Goal: Find specific page/section: Find specific page/section

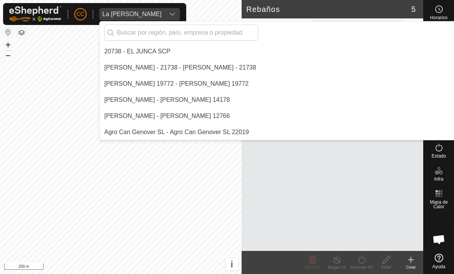
scroll to position [1665, 0]
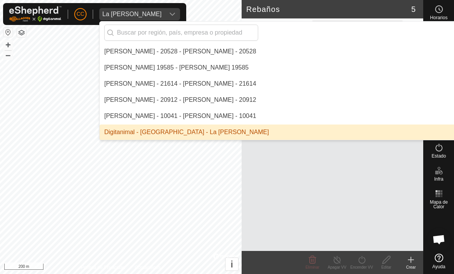
type input "A"
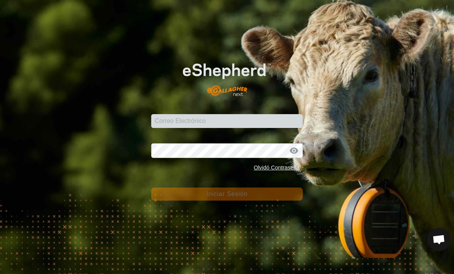
click at [349, 194] on div "Correo Electrónico Contraseña Olvidó Contraseña Iniciar Sesión" at bounding box center [227, 137] width 454 height 274
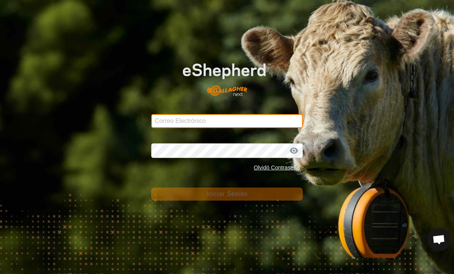
click at [245, 121] on input "Correo Electrónico" at bounding box center [226, 121] width 151 height 14
type input "[EMAIL_ADDRESS][DOMAIN_NAME]"
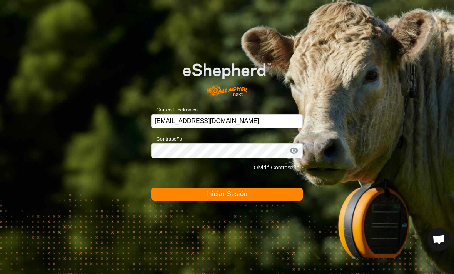
click at [227, 194] on button "Iniciar Sesión" at bounding box center [226, 194] width 151 height 13
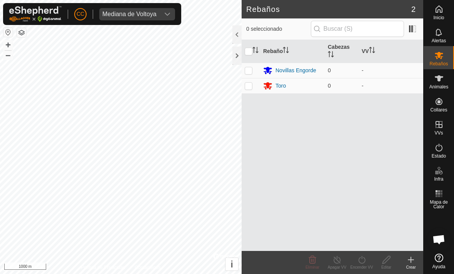
click at [150, 11] on div "Mediana de Voltoya" at bounding box center [129, 14] width 54 height 6
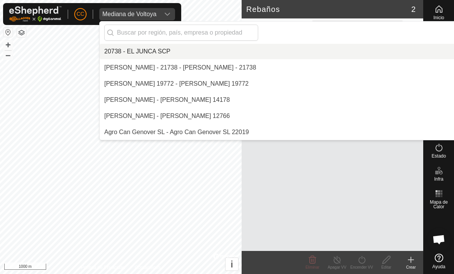
scroll to position [1729, 0]
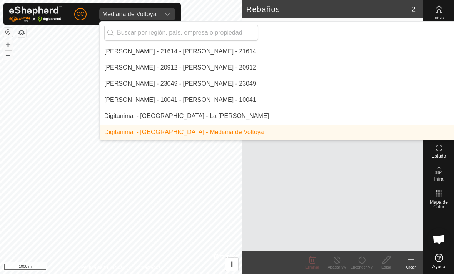
click at [240, 32] on input "text" at bounding box center [181, 33] width 154 height 16
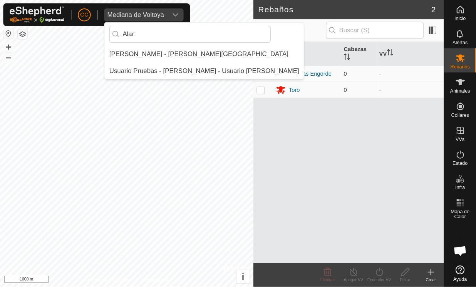
scroll to position [0, 0]
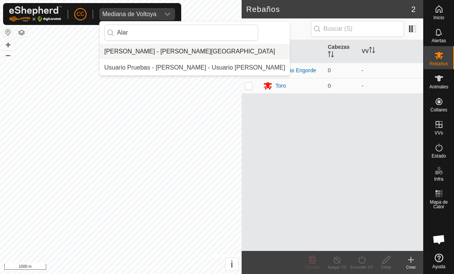
type input "Alar"
click at [195, 51] on div "[PERSON_NAME] - [PERSON_NAME][GEOGRAPHIC_DATA]" at bounding box center [189, 51] width 171 height 9
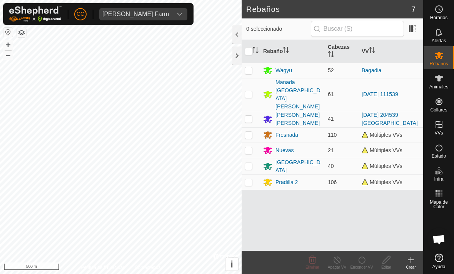
click at [241, 53] on div at bounding box center [236, 56] width 9 height 18
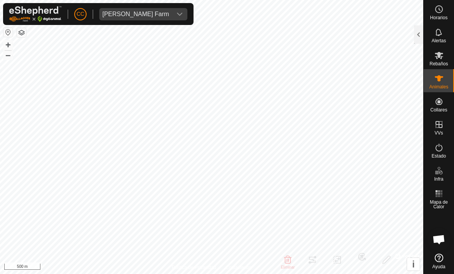
click at [419, 35] on div at bounding box center [418, 34] width 9 height 18
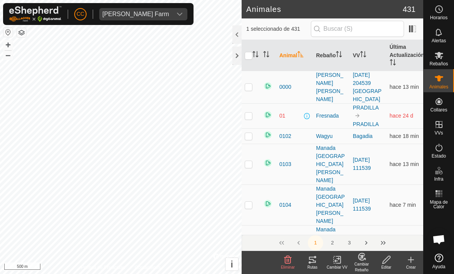
click at [314, 270] on div "Rutas" at bounding box center [312, 268] width 25 height 6
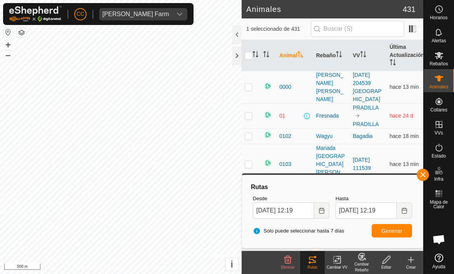
click at [241, 51] on div at bounding box center [236, 56] width 9 height 18
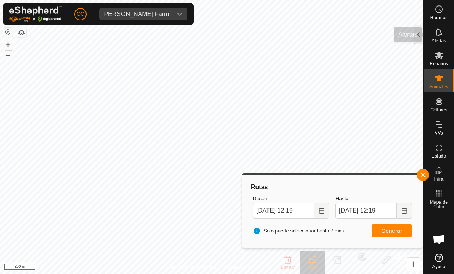
click at [426, 35] on div "Alertas" at bounding box center [439, 34] width 30 height 23
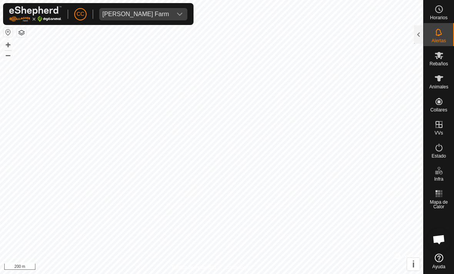
click at [421, 41] on div at bounding box center [418, 34] width 9 height 18
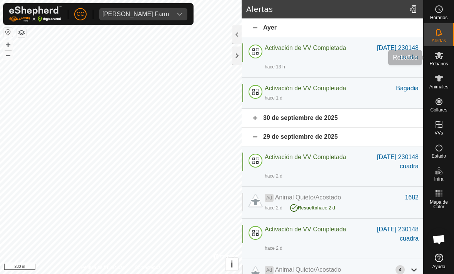
click at [443, 58] on icon at bounding box center [438, 55] width 9 height 9
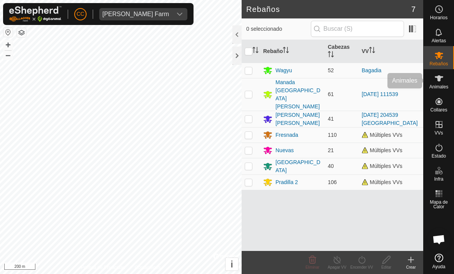
click at [442, 82] on icon at bounding box center [438, 78] width 9 height 9
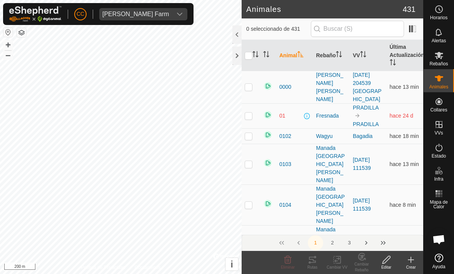
checkbox input "true"
click at [236, 56] on div at bounding box center [236, 56] width 9 height 18
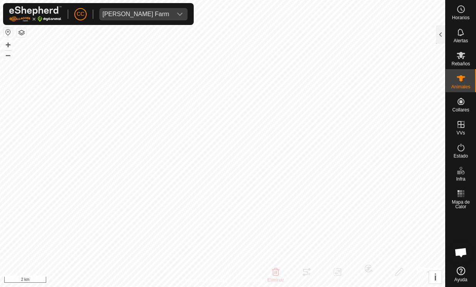
click at [441, 34] on div at bounding box center [440, 34] width 9 height 18
